Goal: Transaction & Acquisition: Purchase product/service

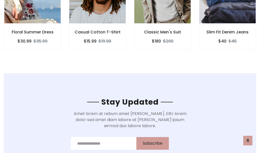
scroll to position [765, 0]
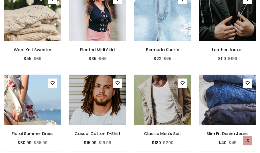
click at [130, 77] on div "Classic Men's Suit $180 $200" at bounding box center [162, 117] width 65 height 84
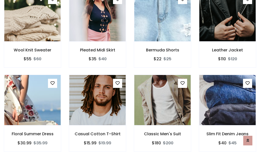
click at [130, 77] on div "Classic Men's Suit $180 $200" at bounding box center [162, 117] width 65 height 84
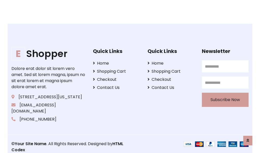
scroll to position [967, 0]
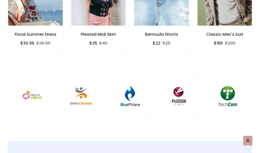
click at [130, 76] on div at bounding box center [130, 97] width 42 height 42
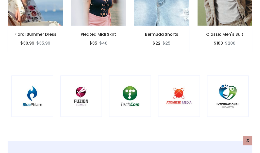
click at [130, 77] on div at bounding box center [130, 97] width 42 height 42
click at [130, 76] on div at bounding box center [130, 97] width 42 height 42
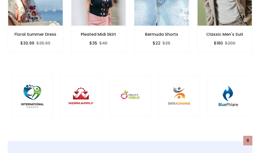
scroll to position [0, 0]
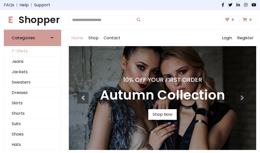
click at [32, 51] on link "T-Shirts" at bounding box center [32, 51] width 57 height 10
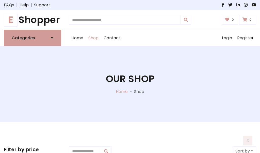
scroll to position [204, 0]
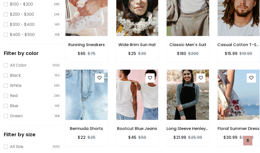
scroll to position [0, 0]
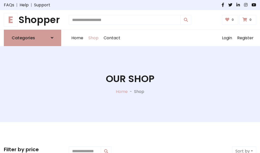
click at [32, 20] on h1 "E Shopper" at bounding box center [32, 19] width 57 height 11
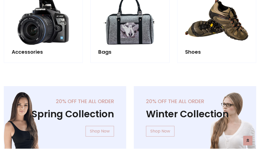
scroll to position [493, 0]
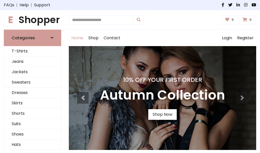
scroll to position [167, 0]
